Goal: Contribute content: Contribute content

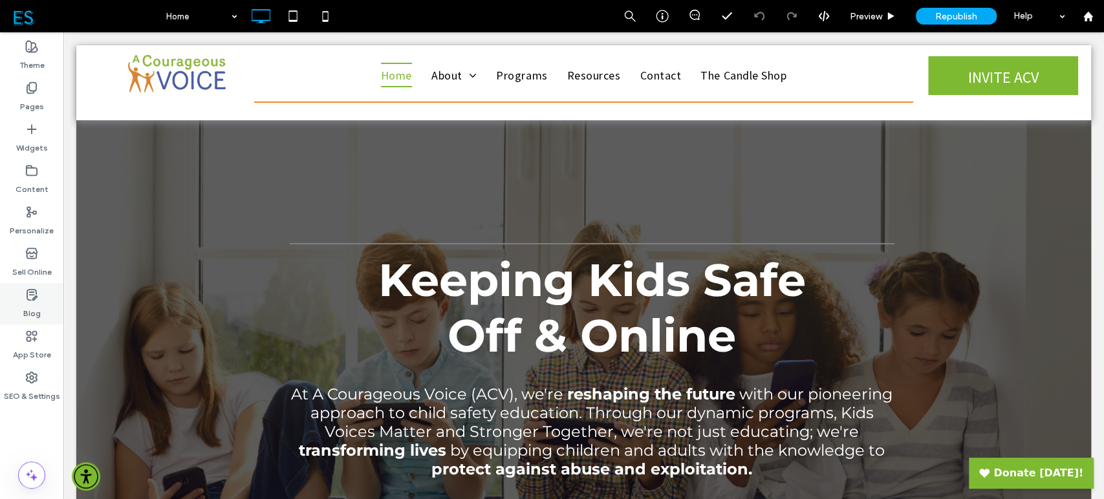
click at [27, 301] on label "Blog" at bounding box center [31, 310] width 17 height 18
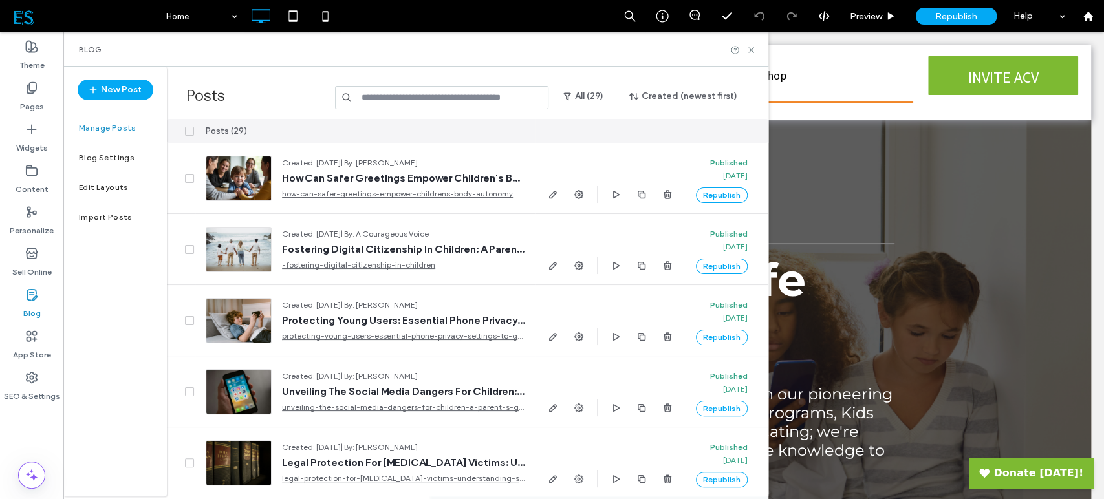
click at [399, 100] on input at bounding box center [441, 97] width 213 height 23
click at [417, 98] on input at bounding box center [441, 97] width 213 height 23
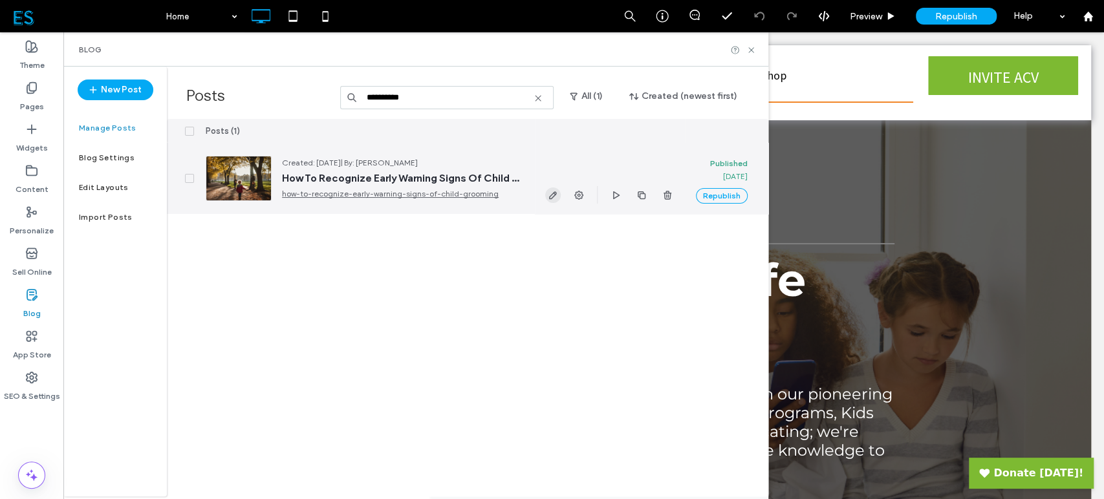
type input "**********"
click at [551, 197] on icon "button" at bounding box center [553, 195] width 10 height 10
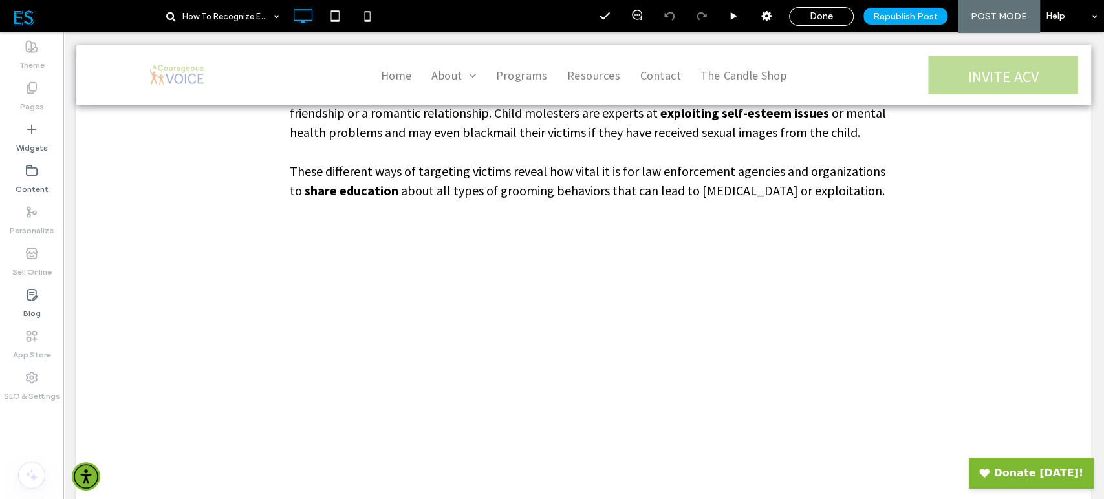
scroll to position [1796, 0]
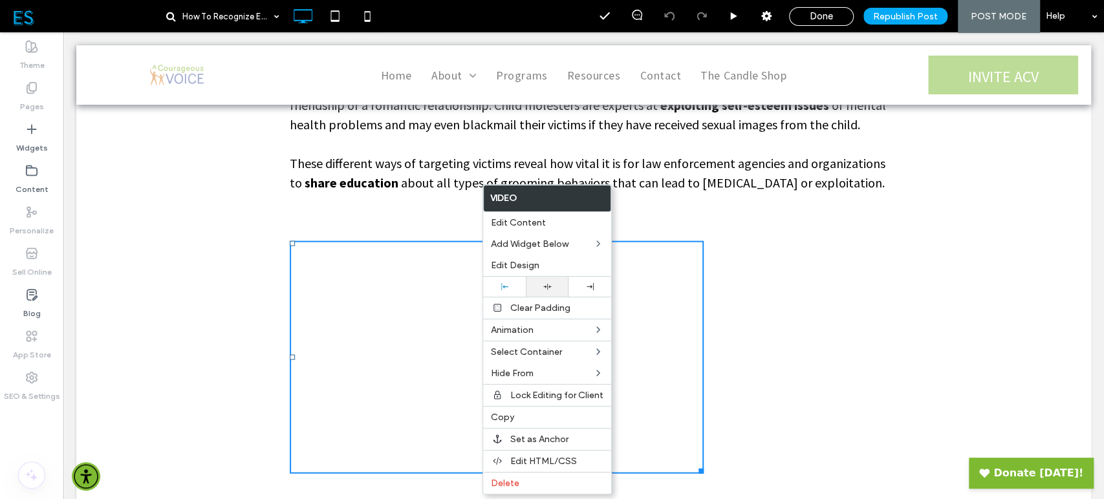
click at [544, 286] on use at bounding box center [547, 287] width 8 height 6
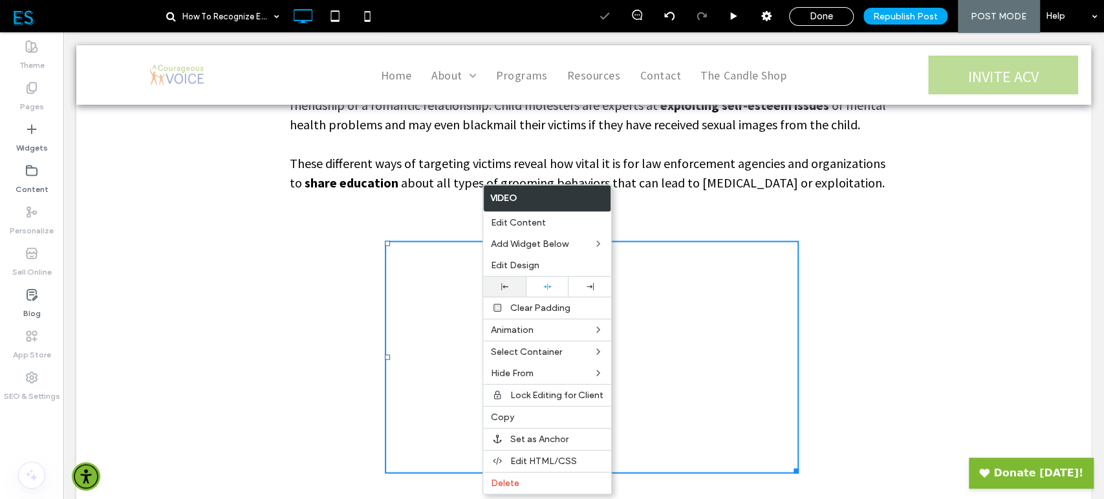
click at [502, 281] on div at bounding box center [504, 287] width 43 height 20
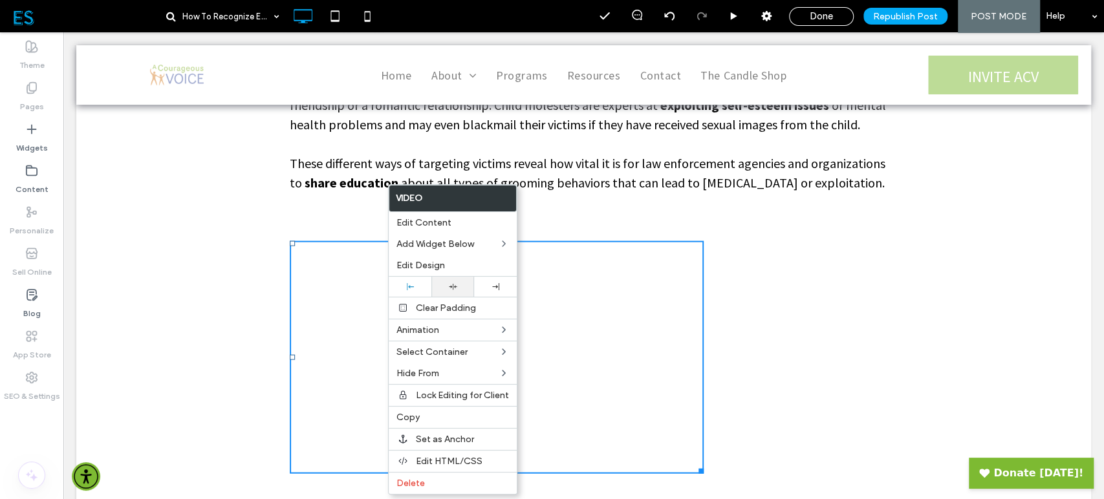
click at [461, 289] on div at bounding box center [453, 287] width 30 height 8
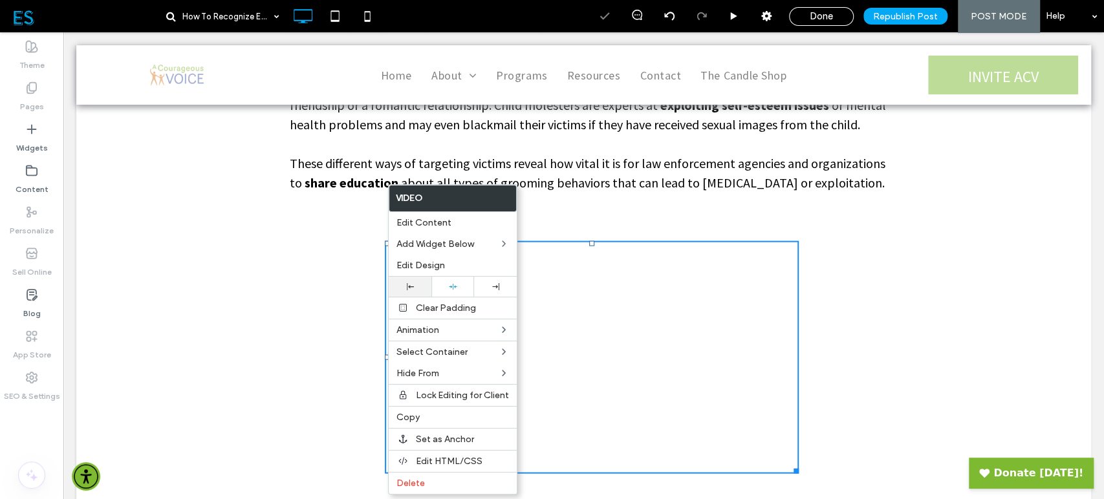
click at [419, 287] on div at bounding box center [410, 286] width 30 height 7
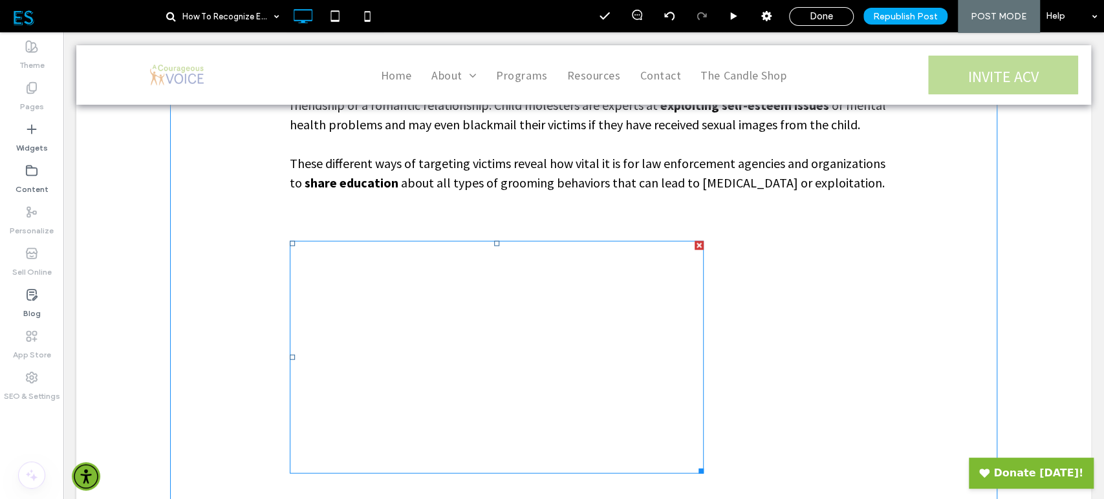
click at [575, 278] on span at bounding box center [497, 357] width 414 height 233
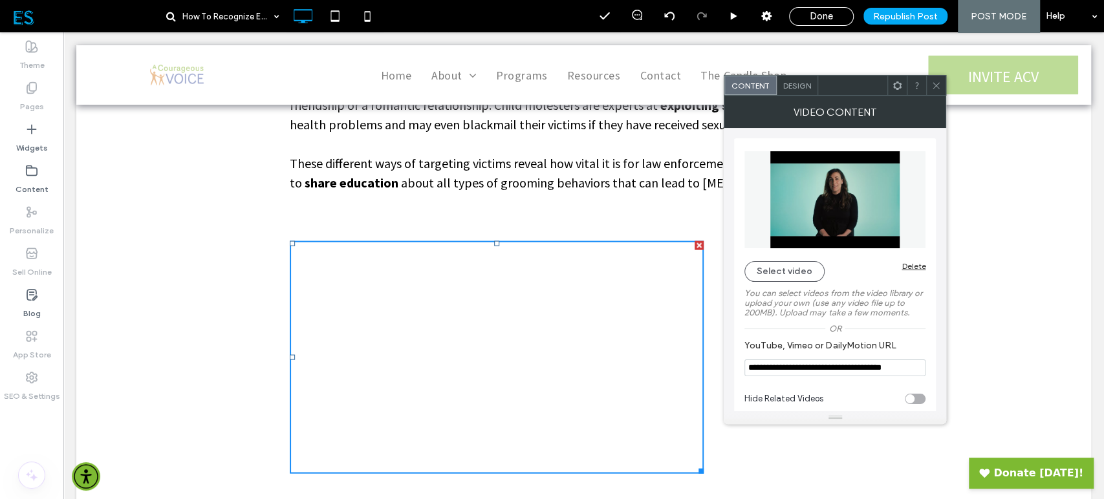
click at [899, 93] on span at bounding box center [898, 85] width 10 height 19
click at [735, 330] on div "**********" at bounding box center [835, 279] width 202 height 283
click at [937, 82] on icon at bounding box center [937, 86] width 10 height 10
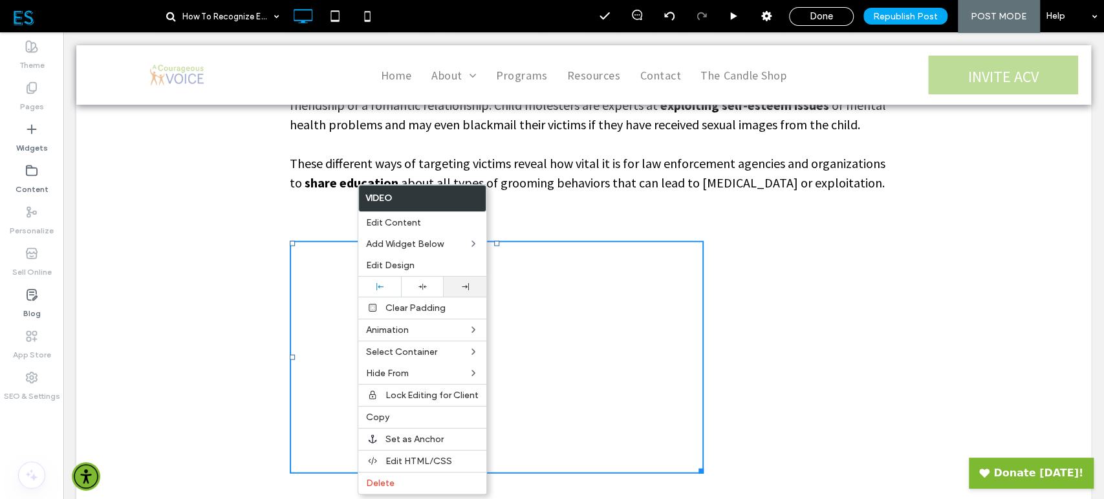
click at [458, 291] on div at bounding box center [465, 287] width 43 height 20
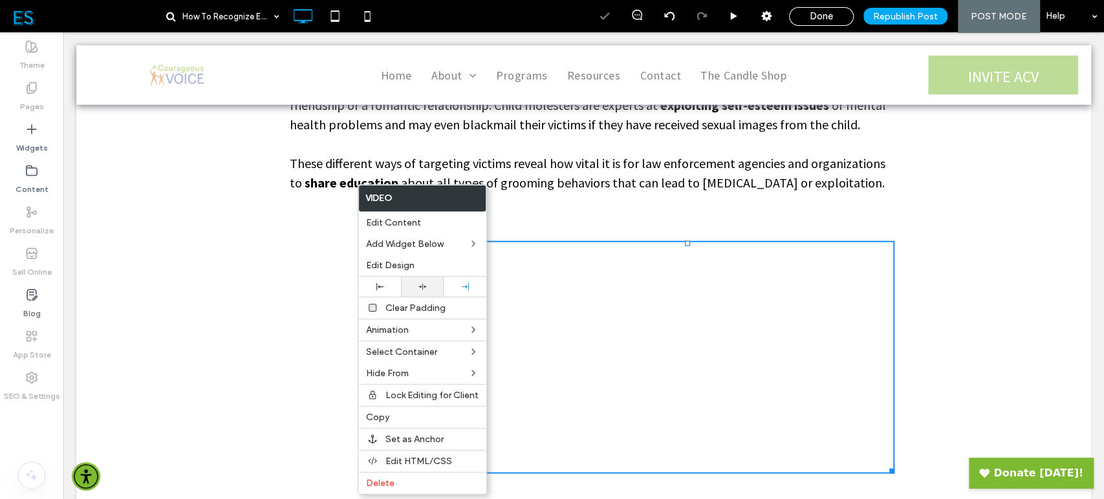
click at [431, 291] on div at bounding box center [422, 287] width 43 height 20
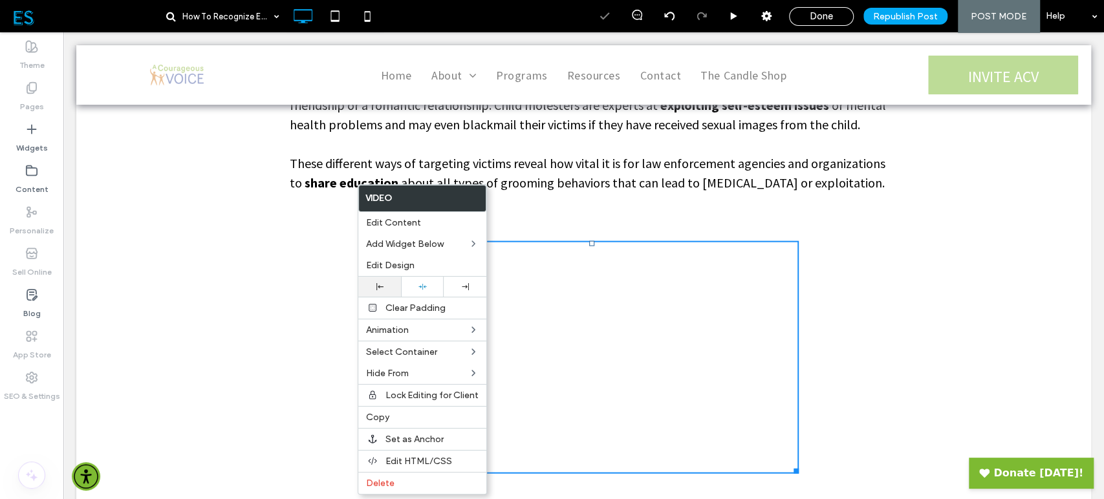
click at [385, 289] on div at bounding box center [380, 286] width 30 height 7
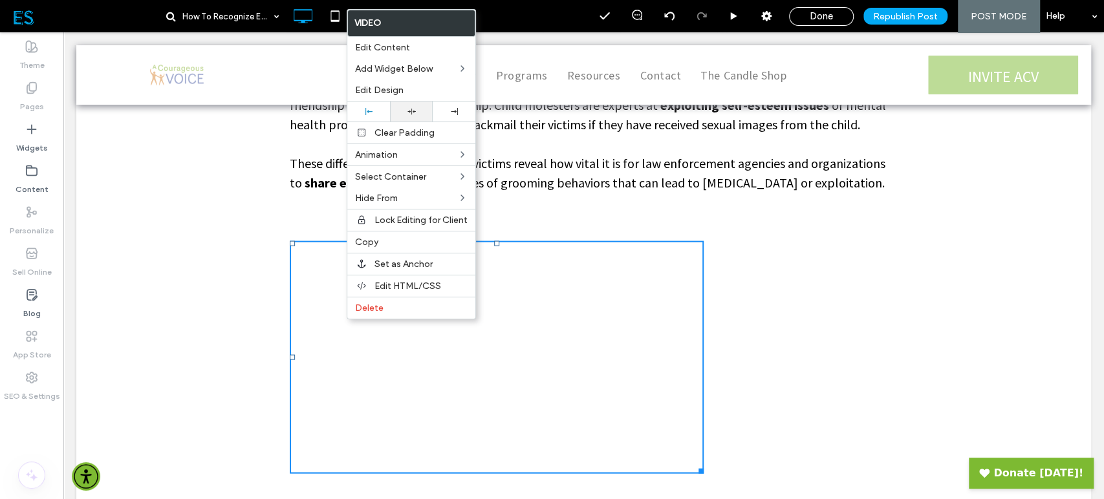
click at [402, 113] on div at bounding box center [412, 111] width 30 height 8
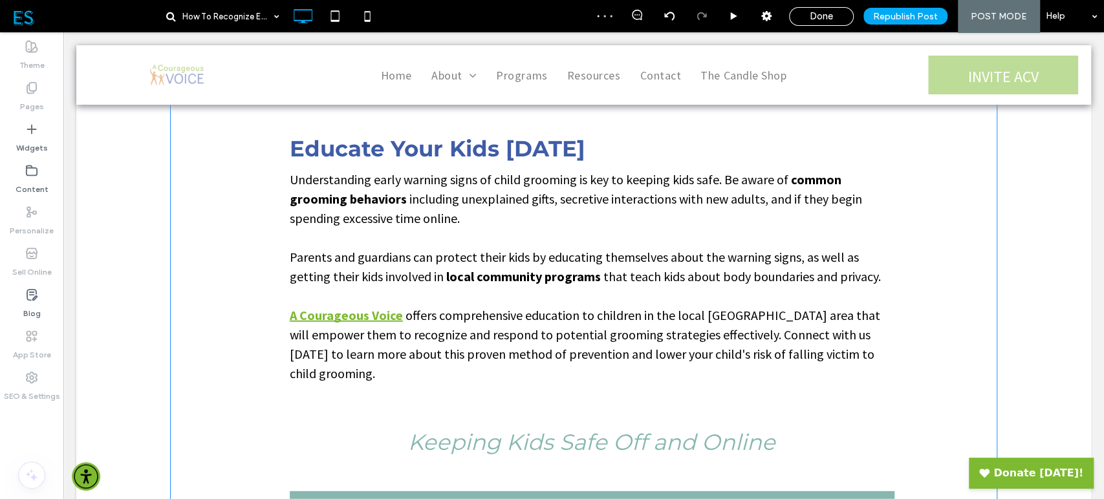
scroll to position [5031, 0]
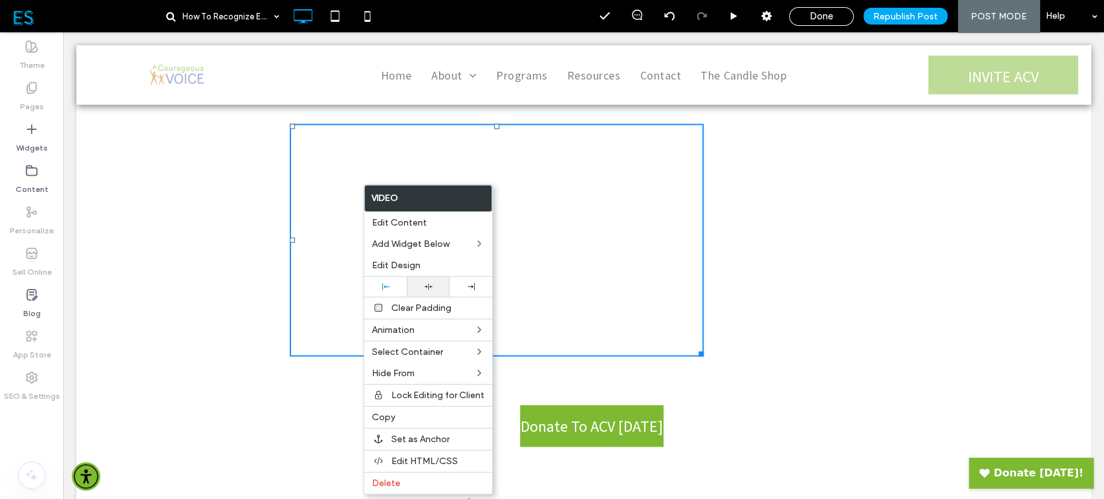
click at [433, 285] on div at bounding box center [428, 287] width 30 height 8
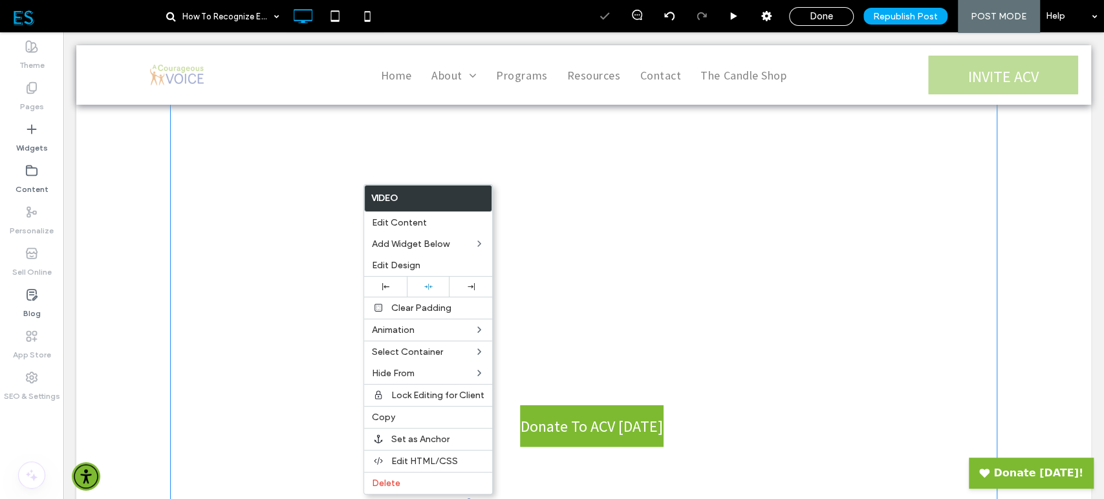
scroll to position [5103, 0]
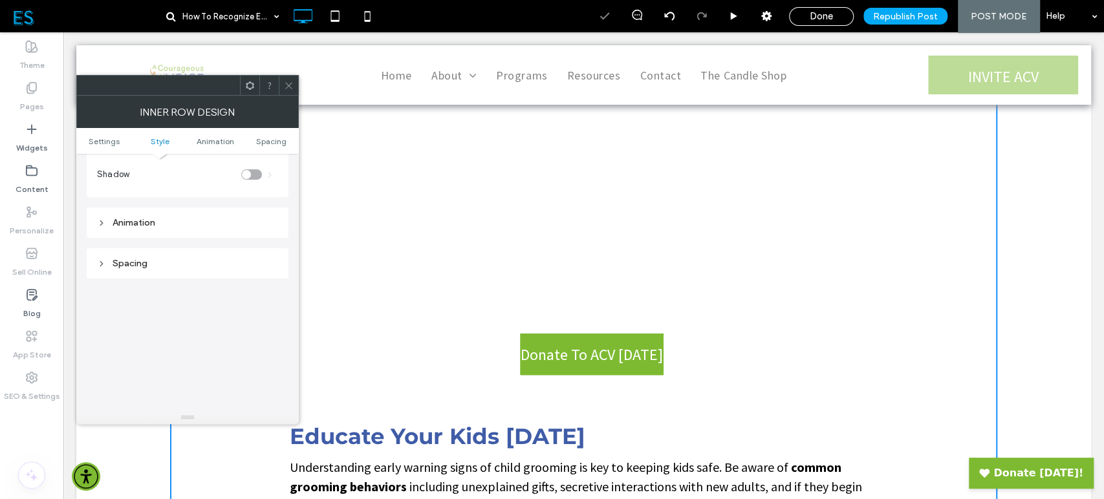
scroll to position [359, 0]
click at [290, 87] on icon at bounding box center [289, 86] width 10 height 10
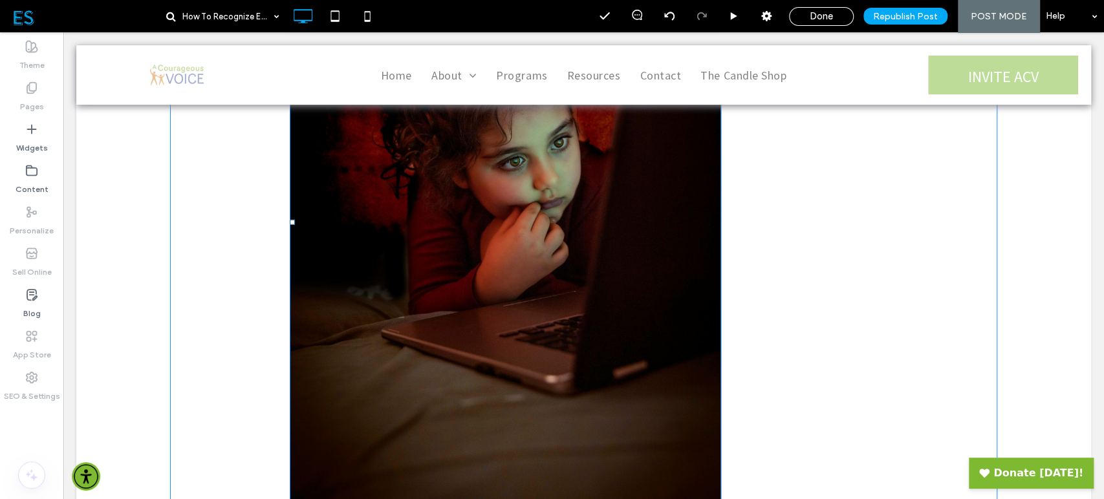
scroll to position [2659, 0]
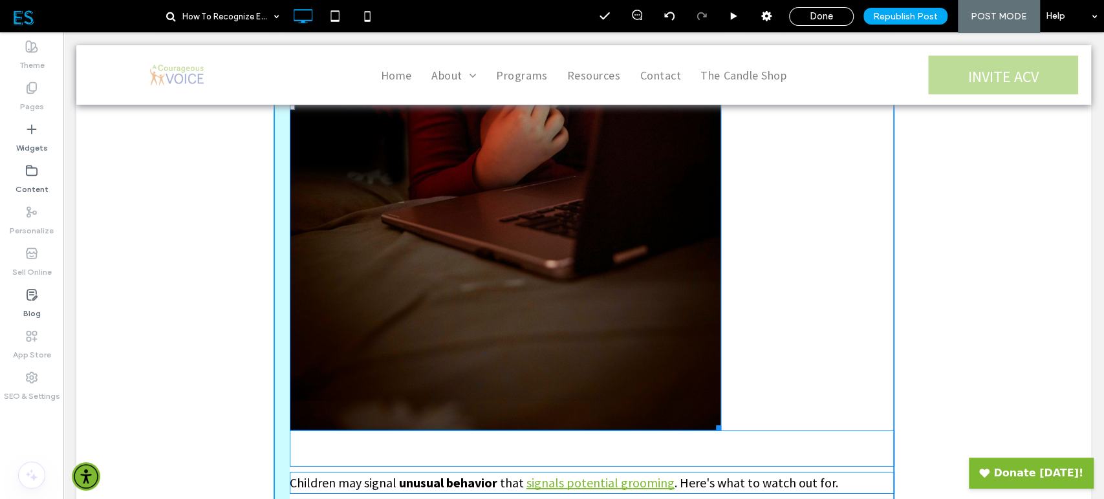
drag, startPoint x: 711, startPoint y: 405, endPoint x: 583, endPoint y: 279, distance: 178.9
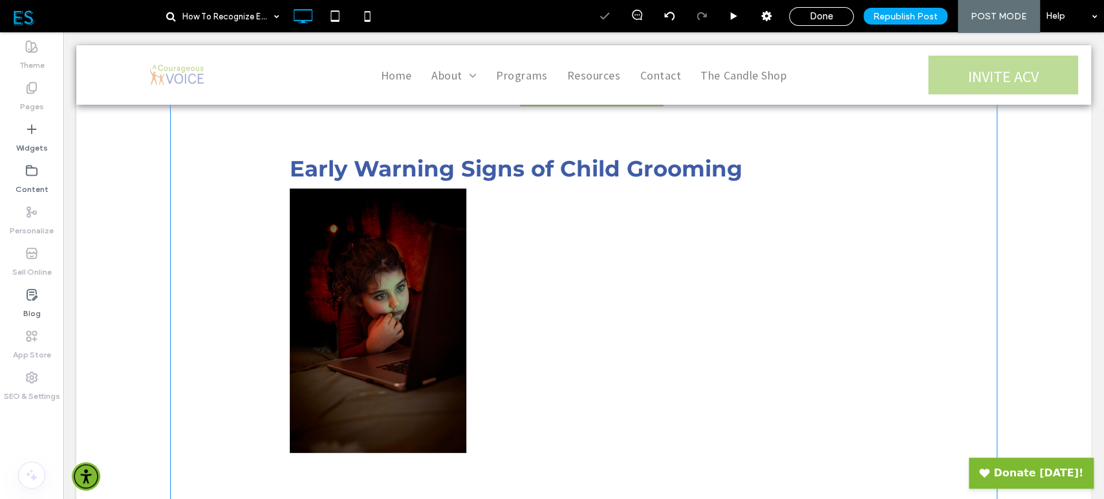
scroll to position [2228, 0]
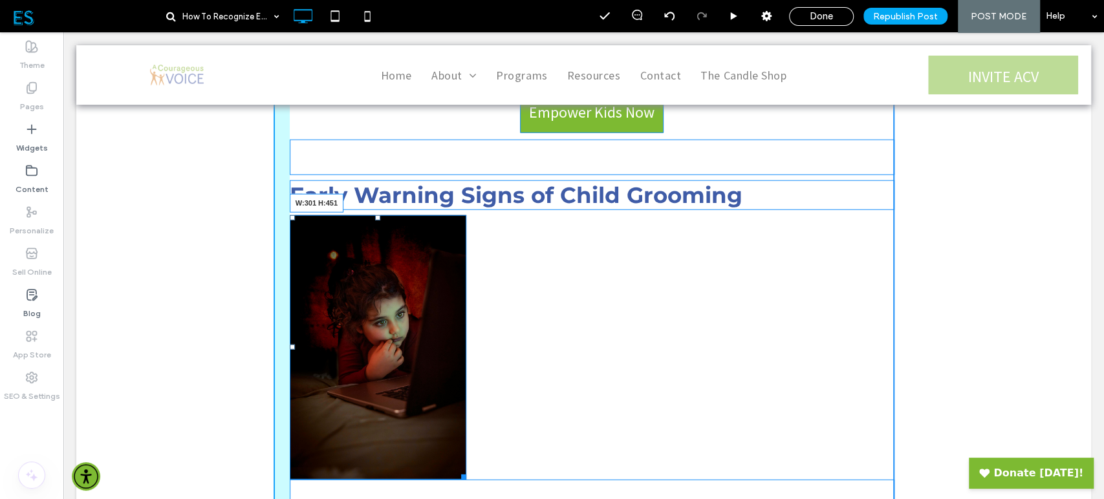
drag, startPoint x: 455, startPoint y: 455, endPoint x: 464, endPoint y: 460, distance: 10.4
click at [464, 460] on div "W:301 H:451" at bounding box center [378, 347] width 177 height 265
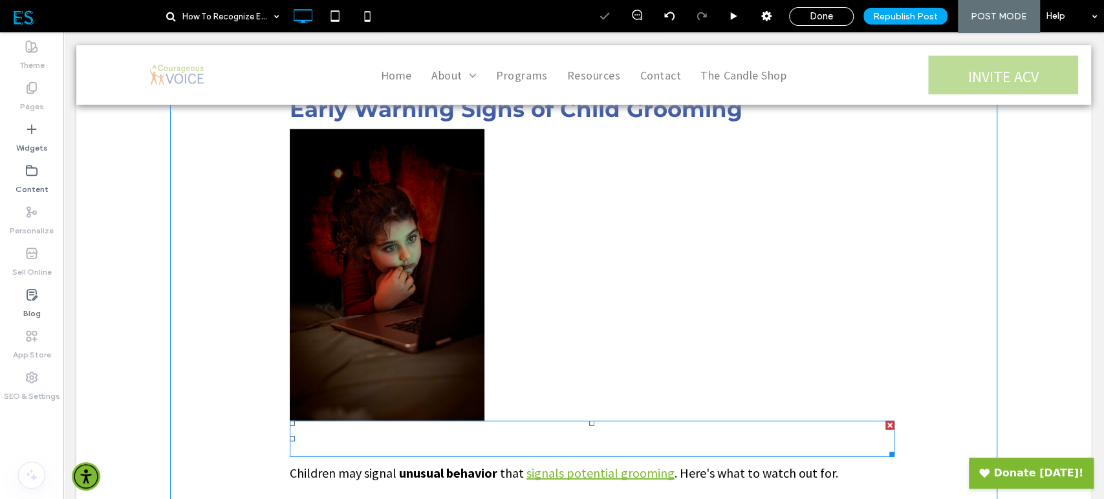
scroll to position [2371, 0]
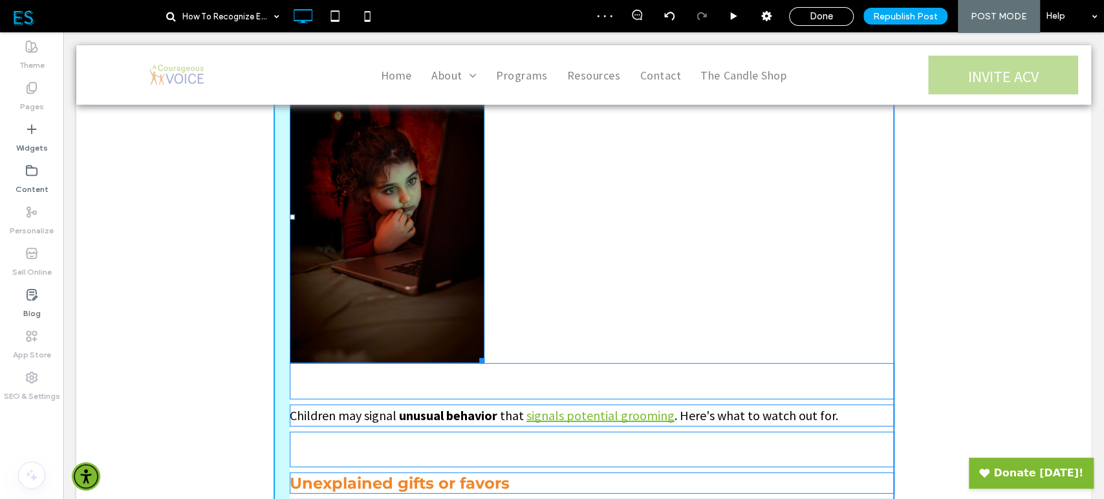
drag, startPoint x: 476, startPoint y: 338, endPoint x: 572, endPoint y: 393, distance: 111.0
click at [485, 361] on div "W:401 H:601" at bounding box center [387, 218] width 195 height 292
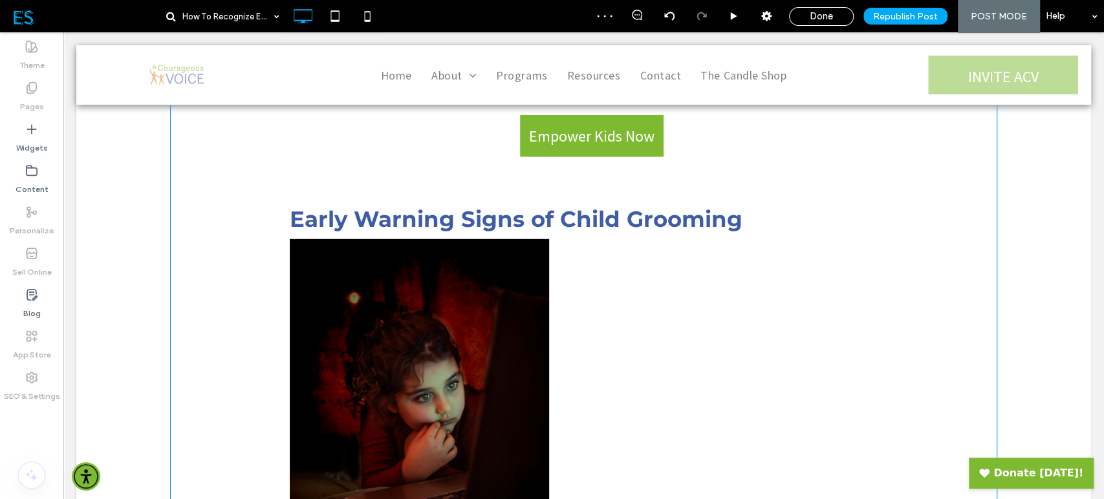
scroll to position [2228, 0]
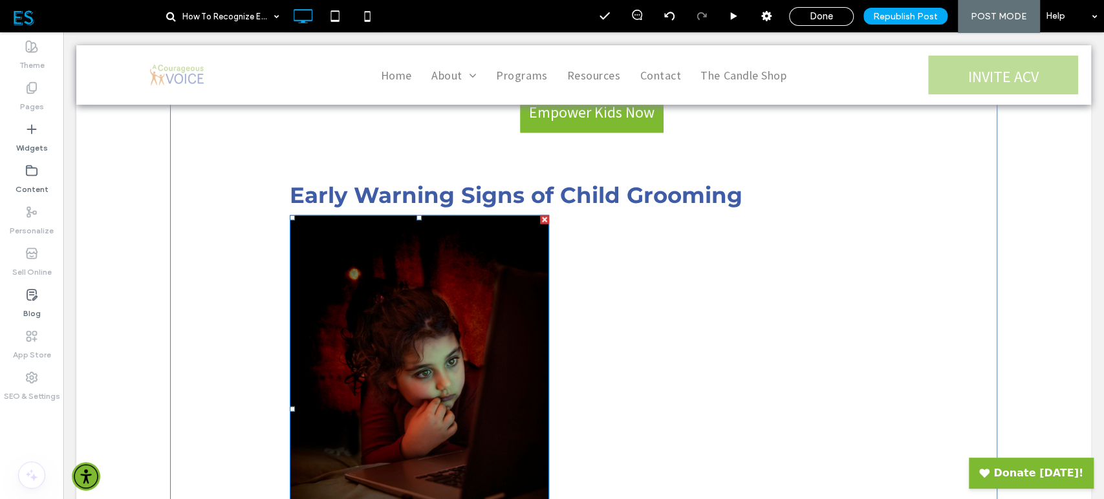
click at [382, 257] on img at bounding box center [419, 409] width 259 height 389
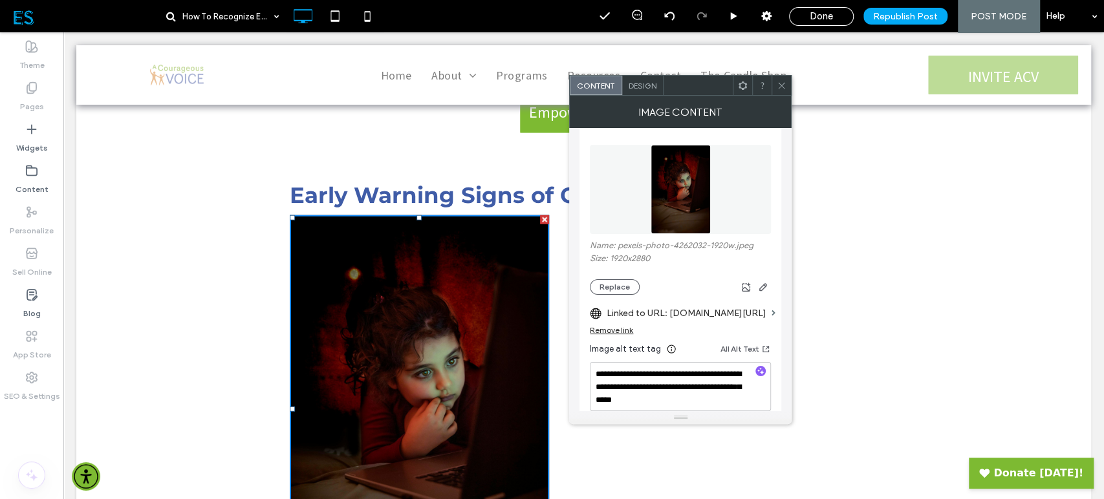
scroll to position [144, 0]
click at [763, 290] on icon "button" at bounding box center [763, 286] width 10 height 10
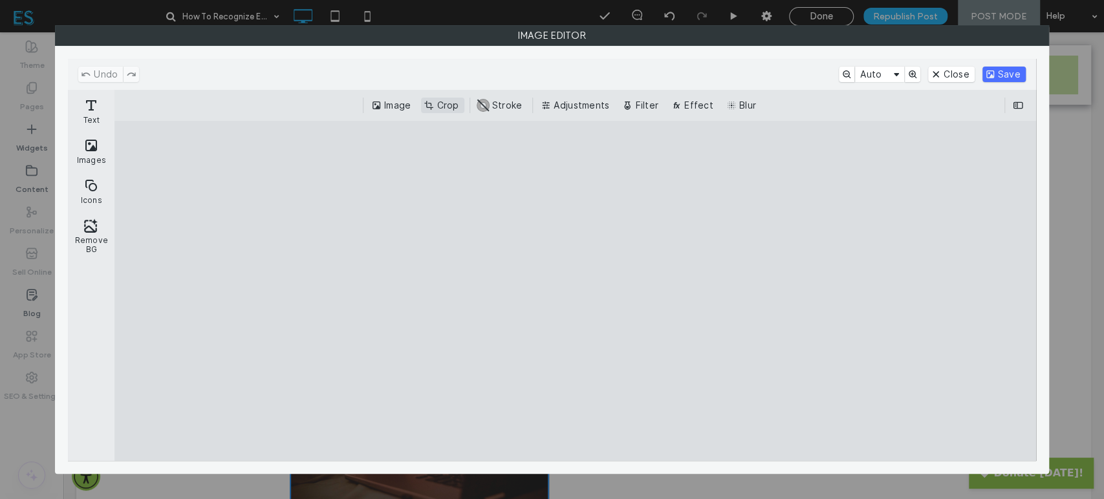
click at [450, 102] on button "Crop" at bounding box center [442, 106] width 43 height 16
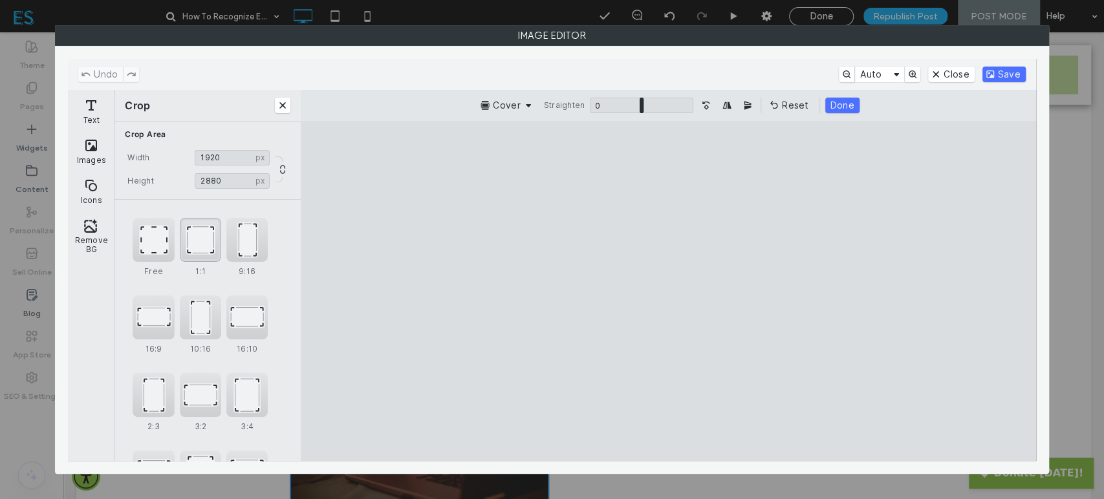
click at [200, 241] on div "1:1" at bounding box center [200, 240] width 41 height 44
type input "****"
drag, startPoint x: 667, startPoint y: 340, endPoint x: 662, endPoint y: 373, distance: 34.0
click at [668, 291] on cesdk-canvas "Editor canvas" at bounding box center [668, 291] width 0 height 0
click at [1005, 74] on button "Save" at bounding box center [1004, 75] width 43 height 16
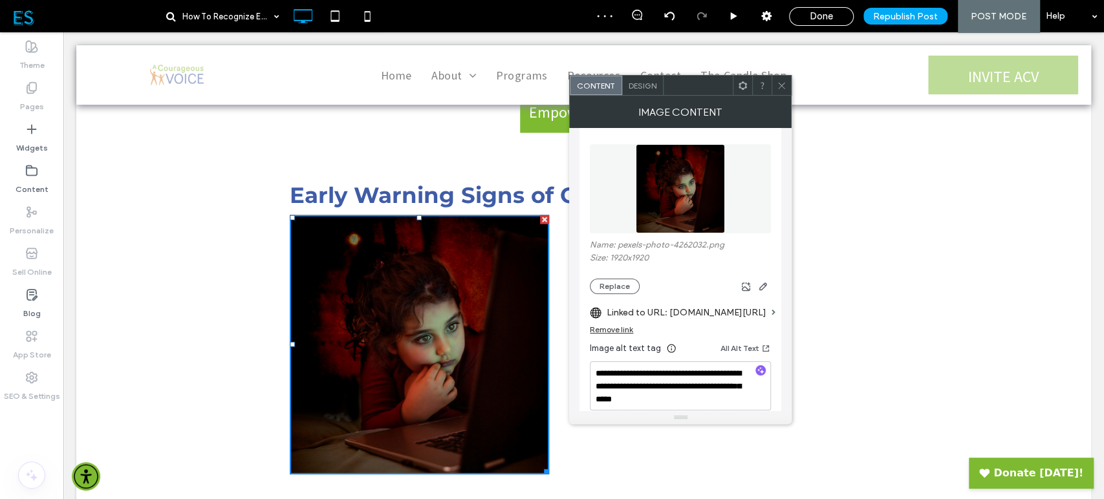
click at [783, 85] on icon at bounding box center [782, 86] width 10 height 10
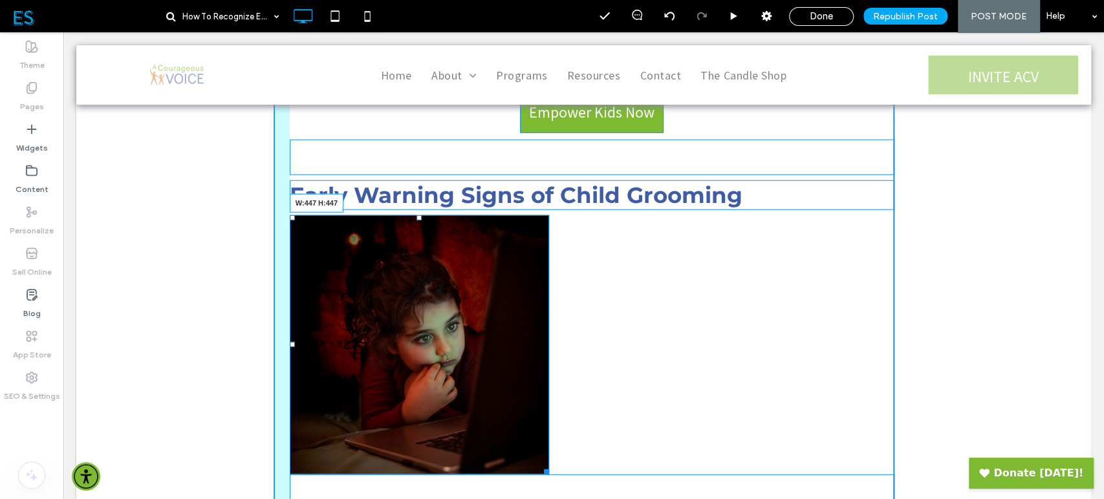
drag, startPoint x: 539, startPoint y: 448, endPoint x: 554, endPoint y: 438, distance: 18.1
click at [549, 438] on div "W:447 H:447" at bounding box center [419, 344] width 259 height 259
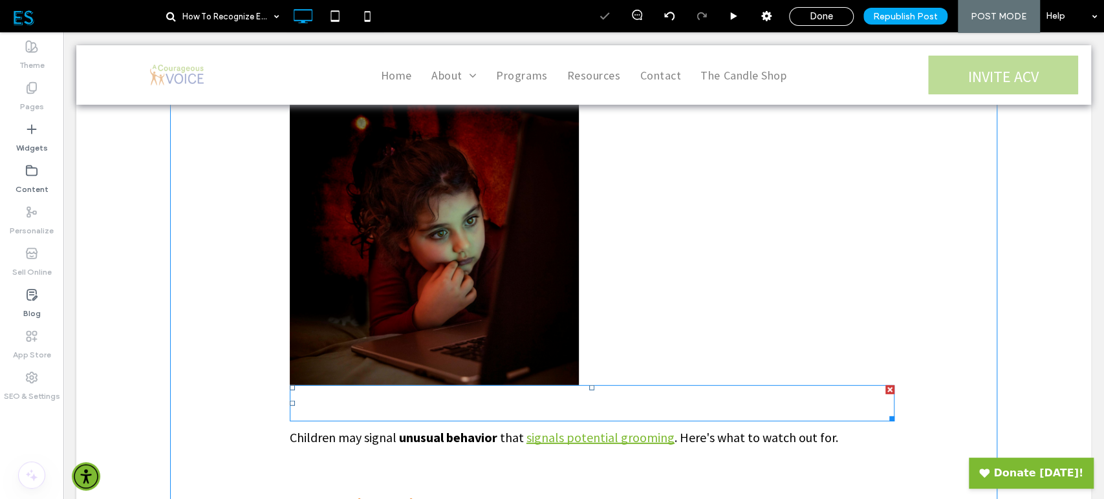
scroll to position [2371, 0]
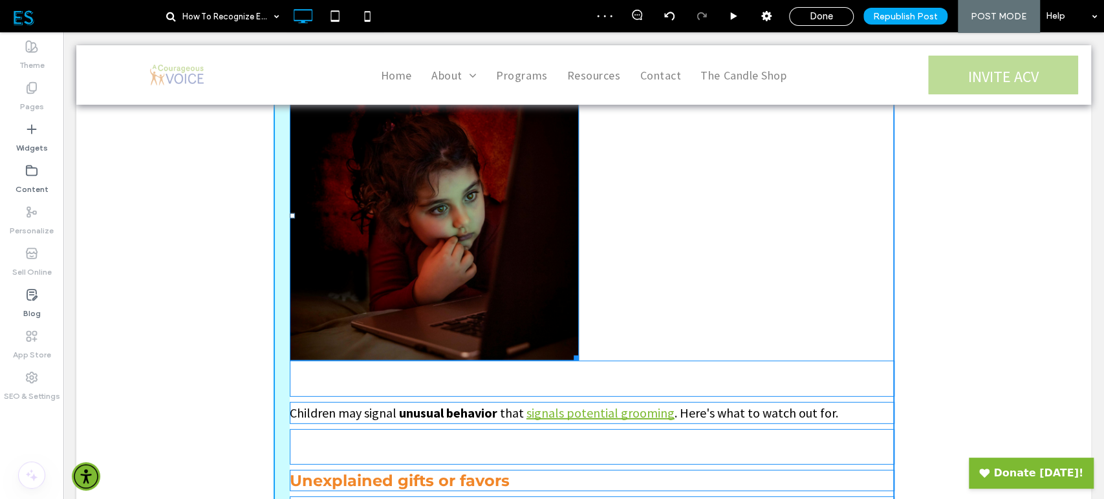
drag, startPoint x: 570, startPoint y: 335, endPoint x: 580, endPoint y: 345, distance: 14.2
click at [579, 345] on div "W:477 H:477" at bounding box center [434, 216] width 289 height 289
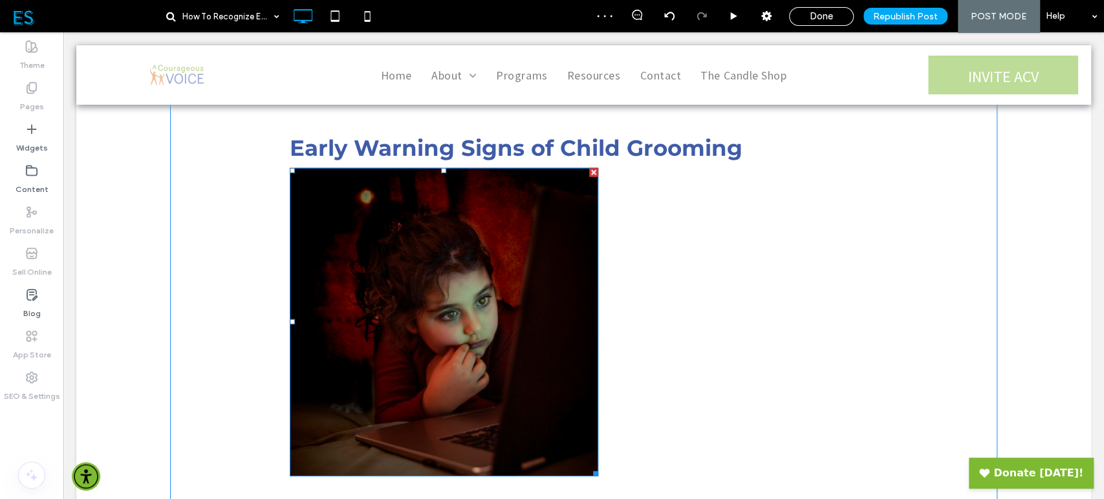
scroll to position [2300, 0]
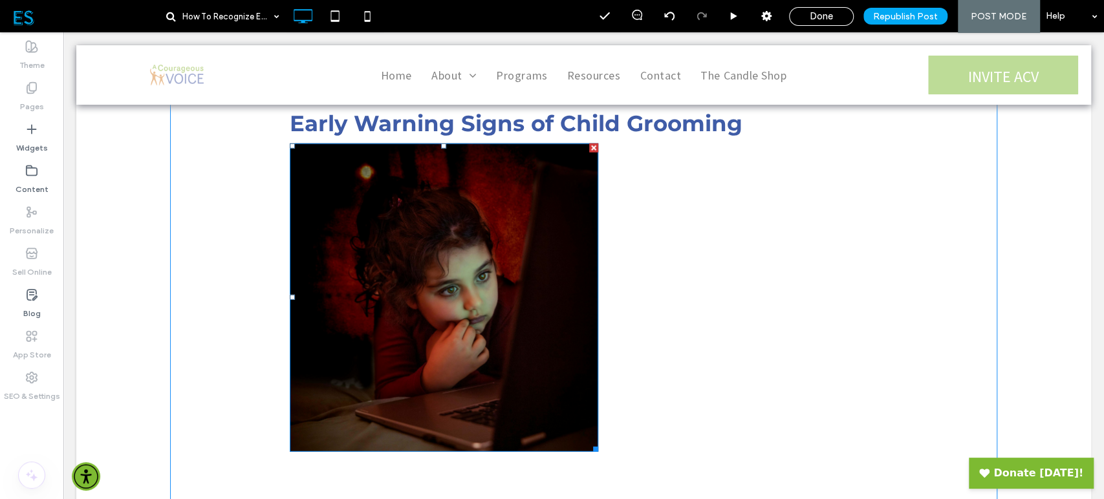
click at [419, 210] on img at bounding box center [444, 298] width 309 height 309
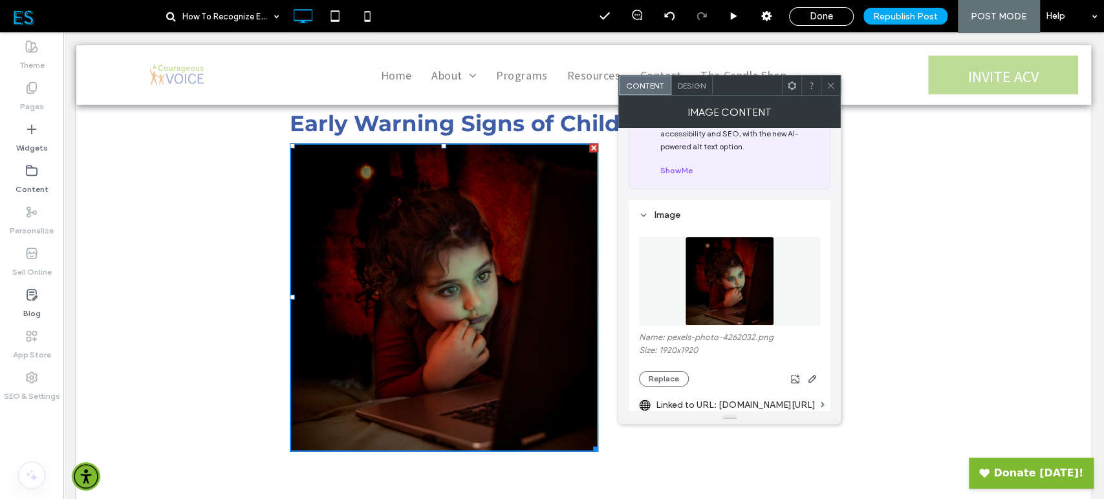
scroll to position [72, 0]
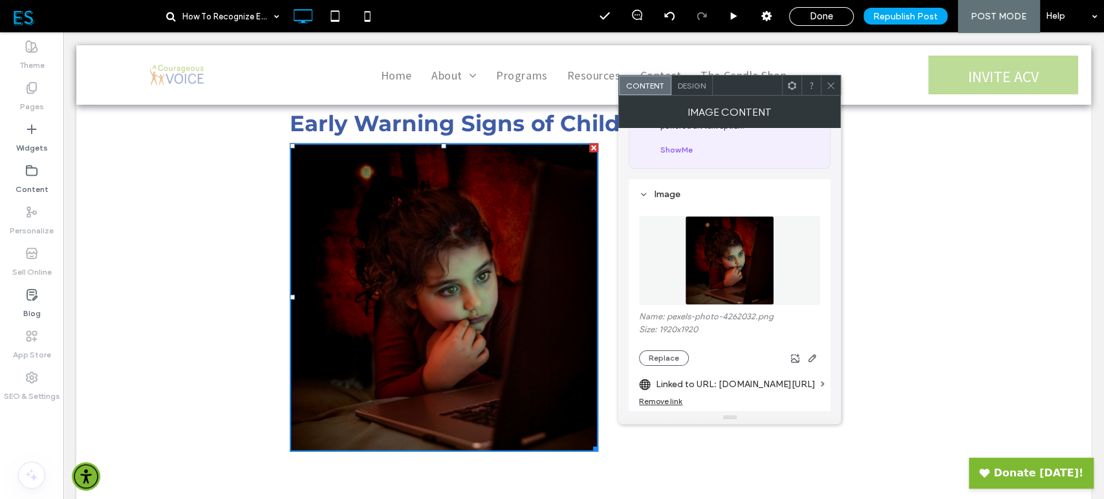
click at [831, 89] on icon at bounding box center [831, 86] width 10 height 10
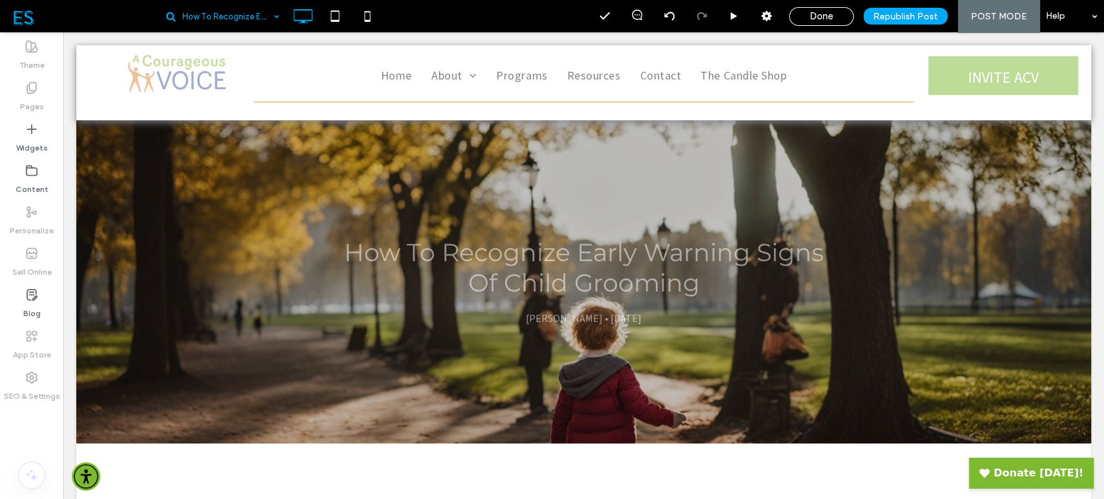
scroll to position [0, 0]
